Goal: Information Seeking & Learning: Learn about a topic

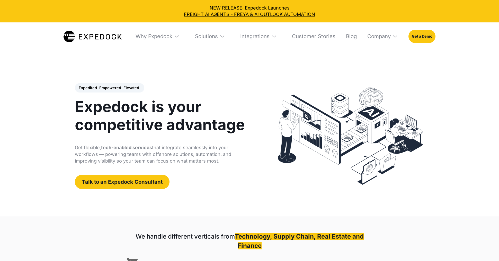
select select
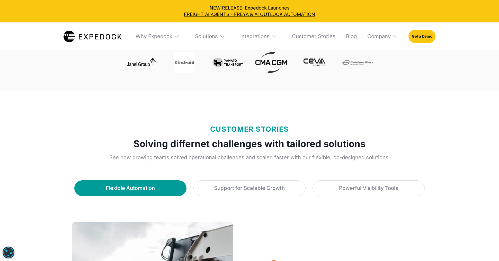
scroll to position [229, 0]
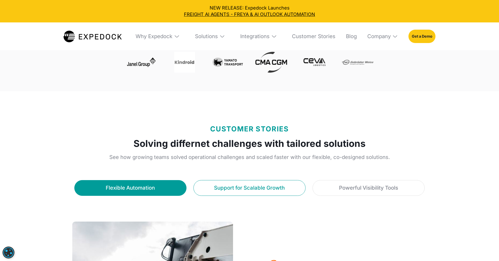
click at [291, 192] on link "Support for Scalable Growth" at bounding box center [250, 188] width 112 height 16
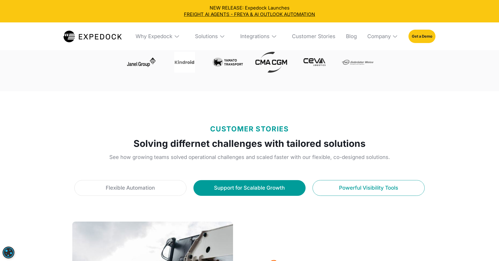
click at [358, 187] on div "Powerful Visibility Tools" at bounding box center [368, 188] width 59 height 8
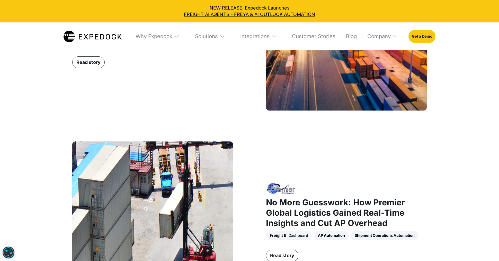
scroll to position [501, 0]
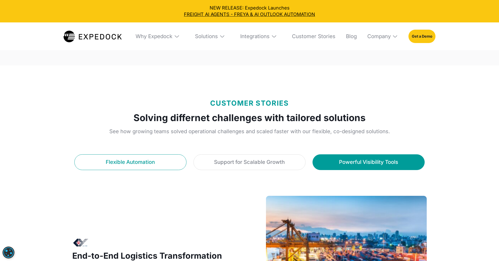
click at [171, 163] on link "Flexible Automation" at bounding box center [130, 162] width 112 height 16
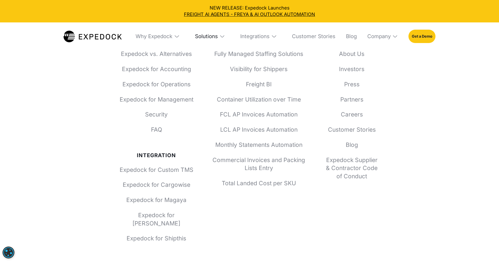
scroll to position [2370, 0]
click at [207, 38] on div "Solutions" at bounding box center [206, 36] width 23 height 6
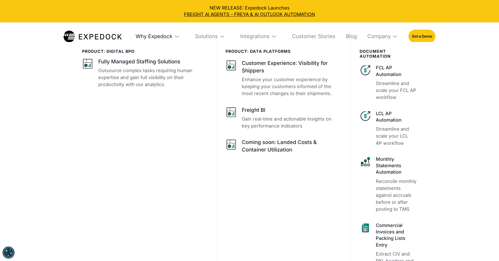
click at [151, 35] on div "Why Expedock" at bounding box center [154, 36] width 37 height 6
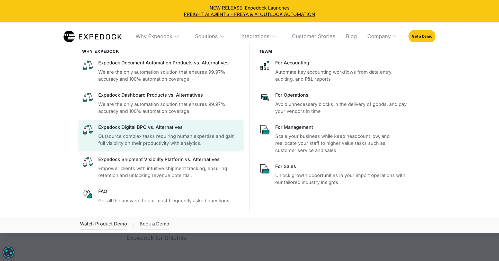
click at [183, 133] on p "Outsource complex tasks requiring human expertise and gain full visibility on t…" at bounding box center [169, 140] width 142 height 14
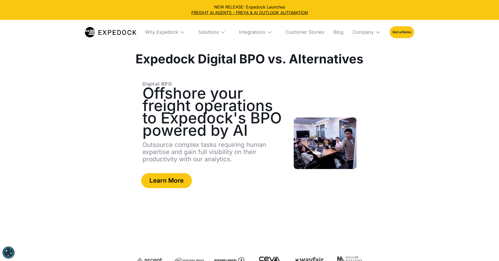
select select
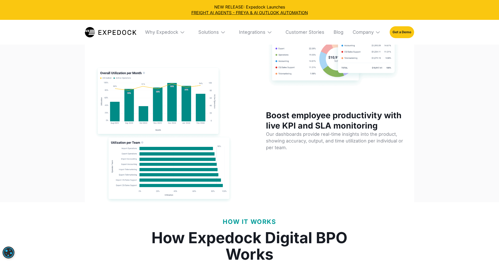
scroll to position [2242, 0]
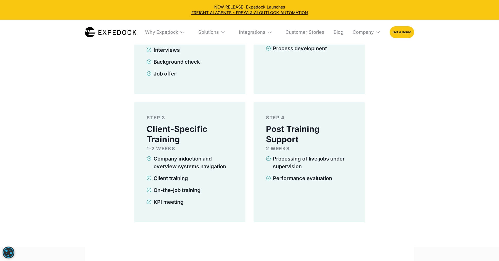
click at [181, 30] on div "Why Expedock" at bounding box center [165, 32] width 48 height 25
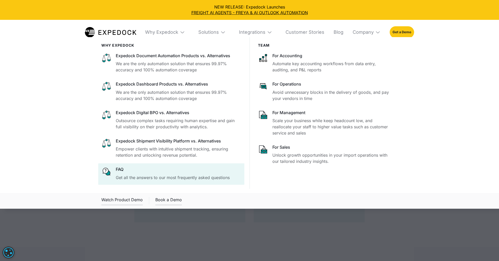
click at [206, 180] on p "Get all the answers to our most frequently asked questions" at bounding box center [179, 177] width 126 height 6
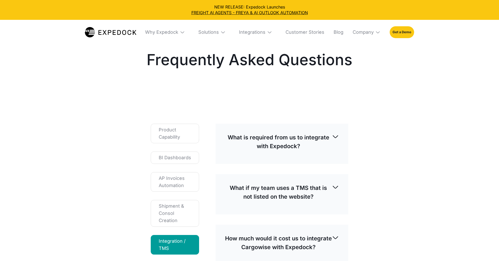
select select
click at [178, 26] on div "Why Expedock" at bounding box center [165, 32] width 48 height 25
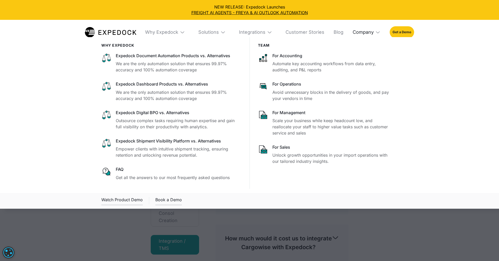
click at [372, 31] on div "Company" at bounding box center [363, 32] width 21 height 6
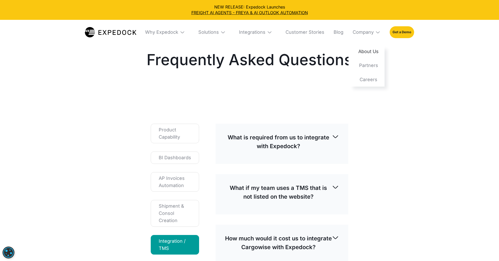
click at [369, 50] on link "About Us" at bounding box center [367, 52] width 36 height 14
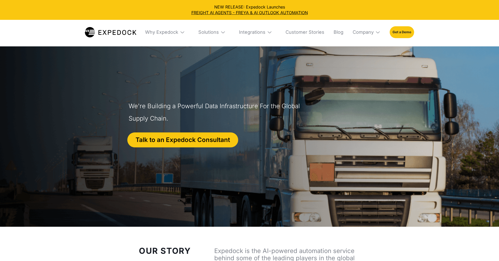
select select
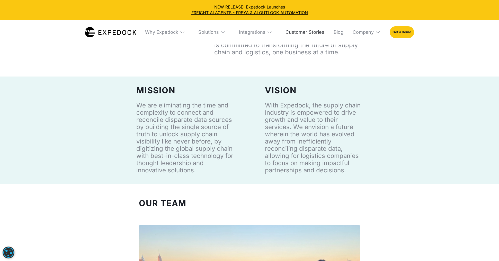
scroll to position [151, 0]
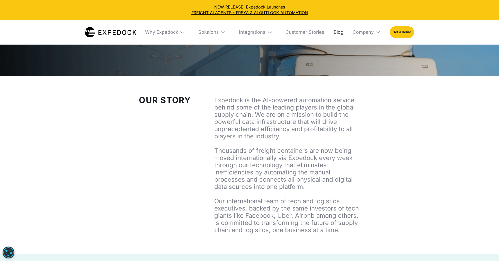
click at [340, 33] on link "Blog" at bounding box center [337, 32] width 14 height 25
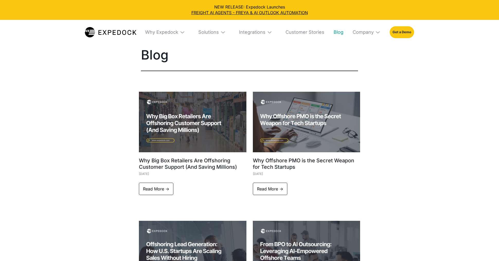
select select
click at [294, 31] on link "Customer Stories" at bounding box center [303, 32] width 43 height 25
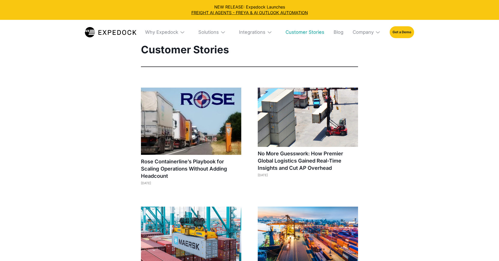
select select
click at [196, 114] on img at bounding box center [191, 121] width 100 height 67
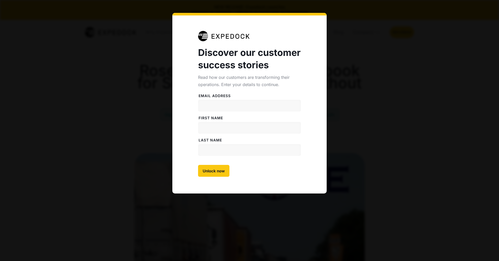
select select
click at [348, 90] on div "Discover our customer success stories Read how our customers are transforming t…" at bounding box center [249, 130] width 499 height 261
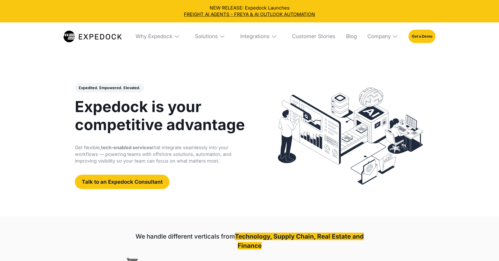
select select
click at [350, 37] on link "Blog" at bounding box center [349, 36] width 15 height 28
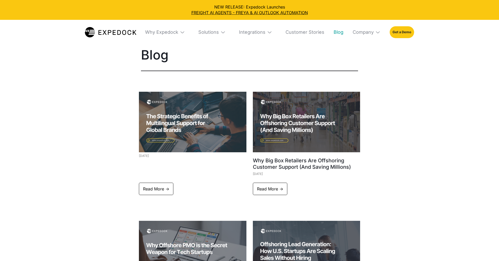
select select
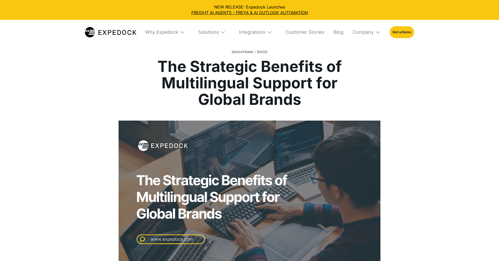
select select
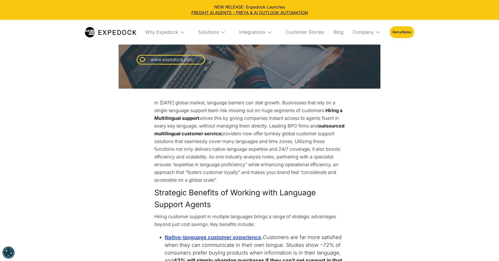
scroll to position [283, 0]
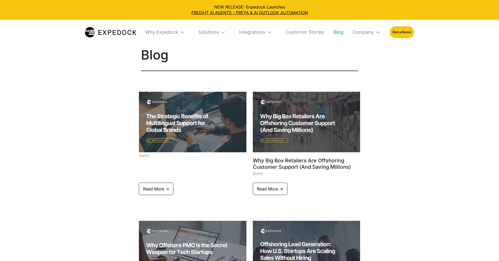
select select
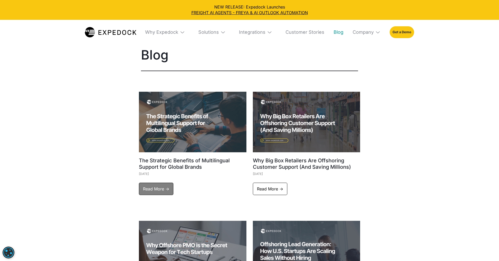
click at [157, 187] on link "Read More ->" at bounding box center [156, 189] width 34 height 12
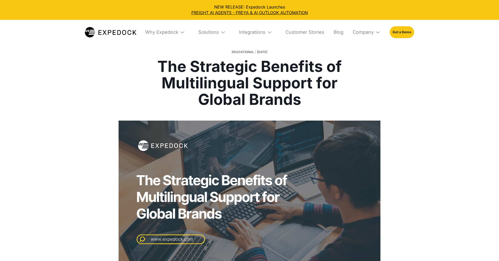
select select
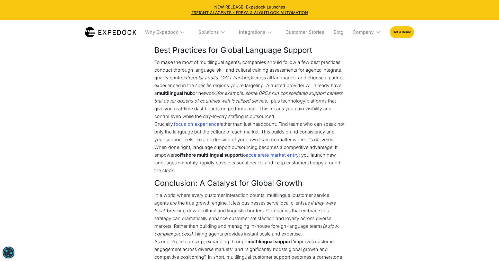
scroll to position [903, 0]
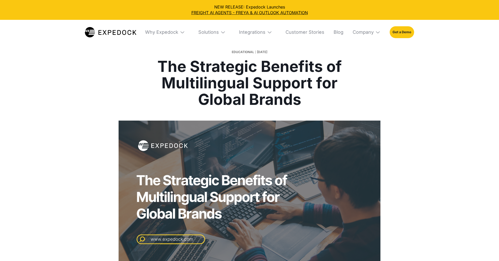
select select
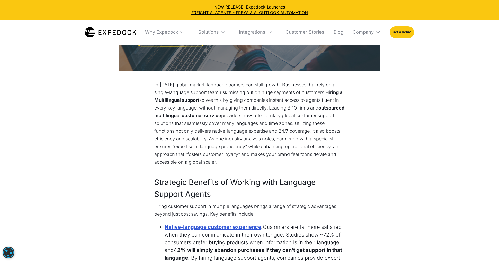
scroll to position [143, 0]
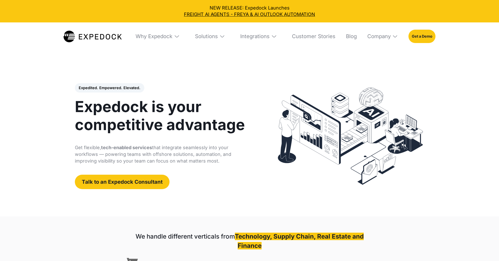
select select
click at [259, 42] on div "Integrations" at bounding box center [259, 36] width 46 height 28
click at [227, 44] on div "Solutions" at bounding box center [209, 36] width 40 height 28
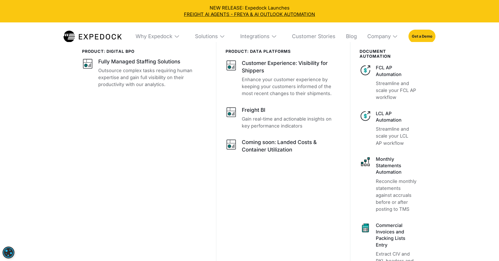
click at [148, 41] on div "Why Expedock" at bounding box center [158, 36] width 54 height 28
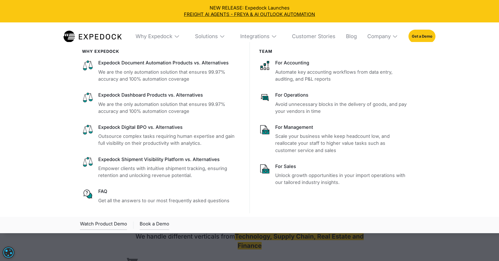
click at [328, 244] on div at bounding box center [249, 172] width 499 height 261
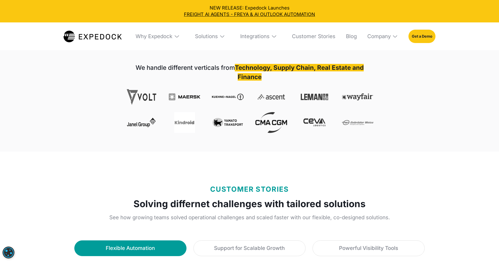
click at [158, 41] on div "Why Expedock" at bounding box center [158, 36] width 54 height 28
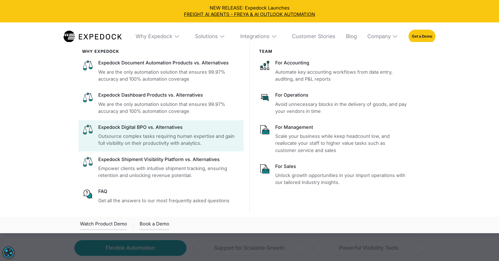
click at [170, 142] on p "Outsource complex tasks requiring human expertise and gain full visibility on t…" at bounding box center [169, 140] width 142 height 14
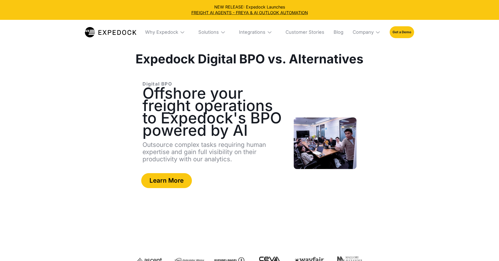
select select
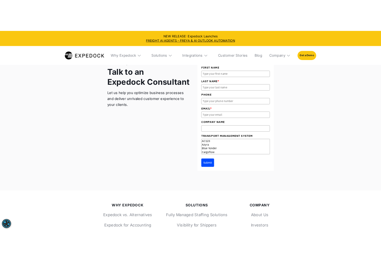
scroll to position [3572, 0]
